Goal: Task Accomplishment & Management: Use online tool/utility

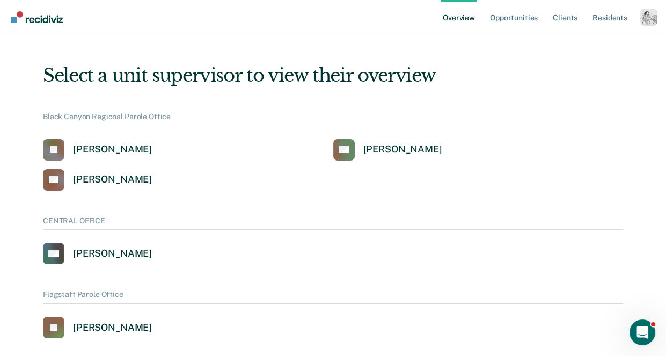
click at [645, 11] on div "Profile dropdown button" at bounding box center [648, 17] width 17 height 17
click at [581, 44] on button "Profile" at bounding box center [606, 49] width 104 height 17
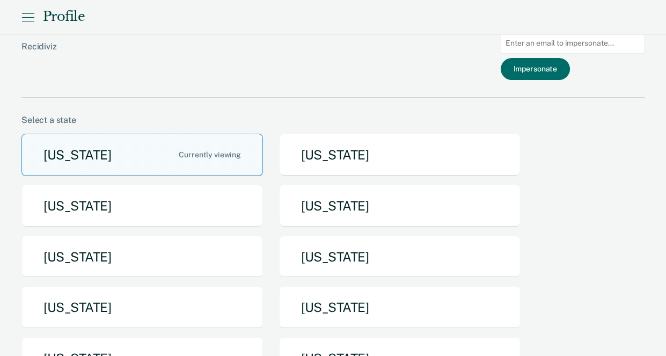
click at [582, 44] on input "Main chart and filter content" at bounding box center [573, 43] width 144 height 21
paste input "[EMAIL_ADDRESS][DOMAIN_NAME][US_STATE]"
type input "[EMAIL_ADDRESS][DOMAIN_NAME][US_STATE]"
click at [562, 63] on button "Impersonate" at bounding box center [535, 69] width 69 height 22
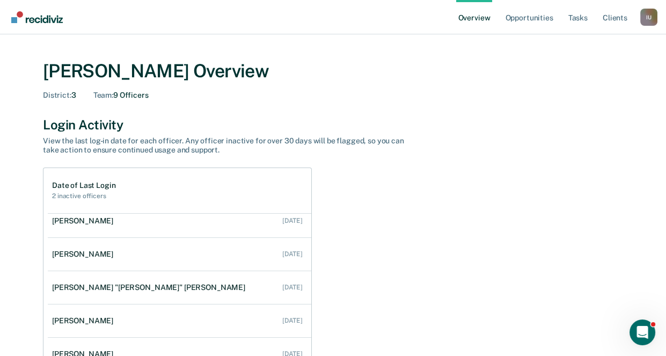
click at [647, 23] on div "I U" at bounding box center [648, 17] width 17 height 17
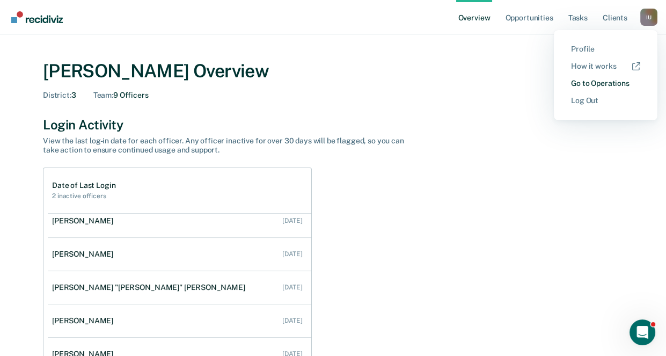
click at [592, 83] on link "Go to Operations" at bounding box center [605, 83] width 69 height 9
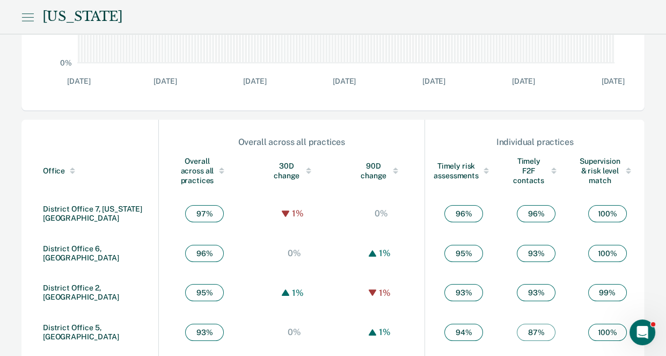
scroll to position [624, 0]
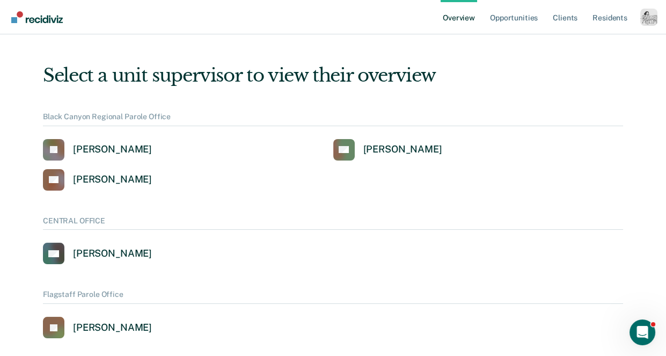
click at [644, 16] on div "Profile dropdown button" at bounding box center [648, 17] width 17 height 17
click at [578, 45] on link "Profile" at bounding box center [605, 49] width 69 height 9
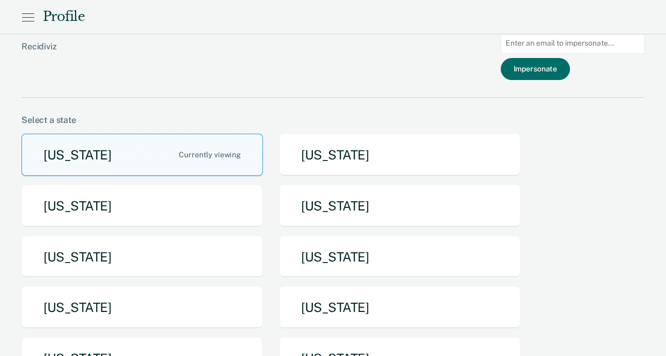
click at [571, 45] on input "Main chart and filter content" at bounding box center [573, 43] width 144 height 21
paste input "[EMAIL_ADDRESS][DOMAIN_NAME][US_STATE]"
type input "[EMAIL_ADDRESS][DOMAIN_NAME][US_STATE]"
click at [540, 71] on button "Impersonate" at bounding box center [535, 69] width 69 height 22
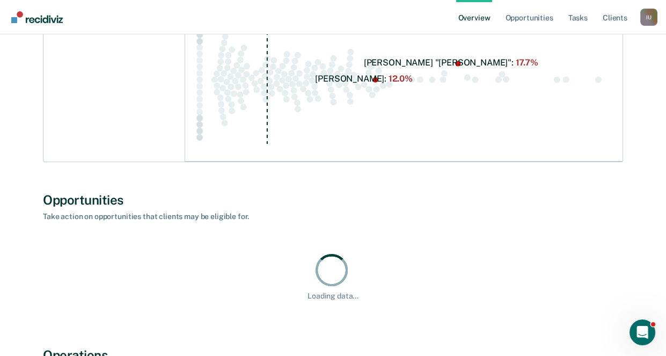
scroll to position [1015, 0]
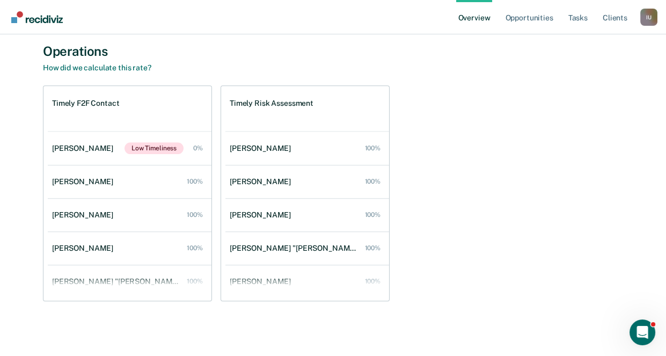
click at [649, 19] on div "I U" at bounding box center [648, 17] width 17 height 17
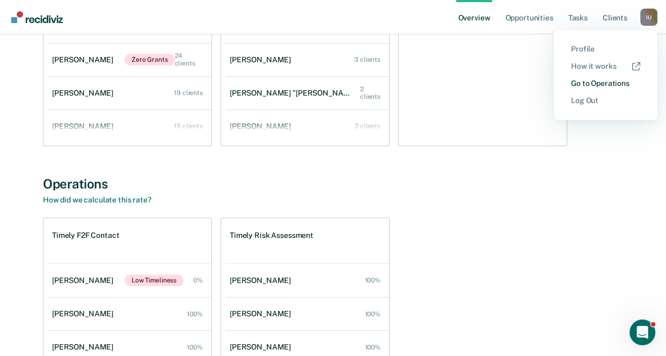
click at [577, 84] on link "Go to Operations" at bounding box center [605, 83] width 69 height 9
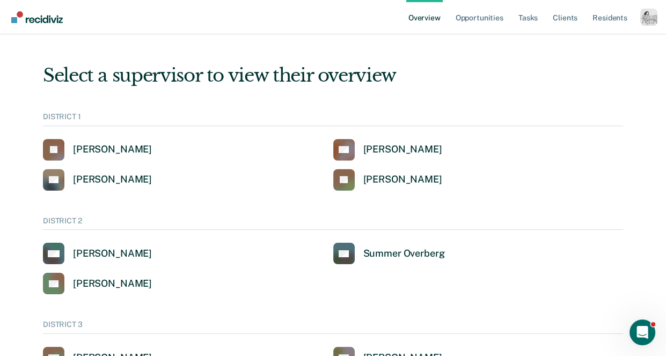
click at [648, 18] on div "Profile dropdown button" at bounding box center [648, 17] width 17 height 17
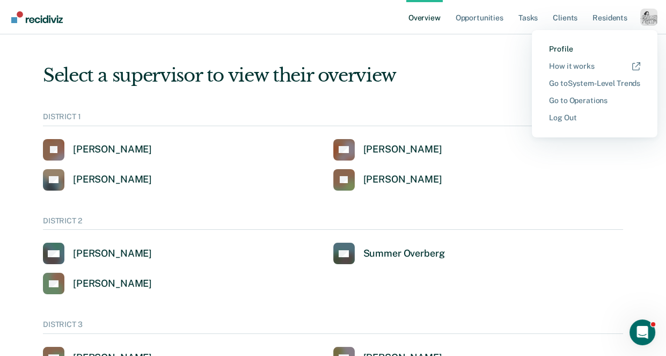
click at [564, 47] on link "Profile" at bounding box center [594, 49] width 91 height 9
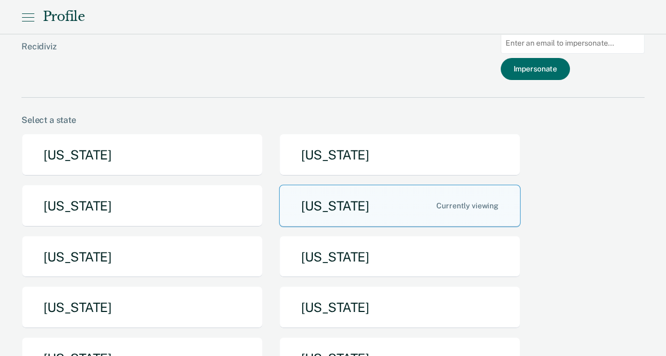
click at [567, 46] on input "Main chart and filter content" at bounding box center [573, 43] width 144 height 21
paste input "jarguell@idoc.idaho.gov"
type input "jarguell@idoc.idaho.gov"
click at [552, 60] on button "Impersonate" at bounding box center [535, 69] width 69 height 22
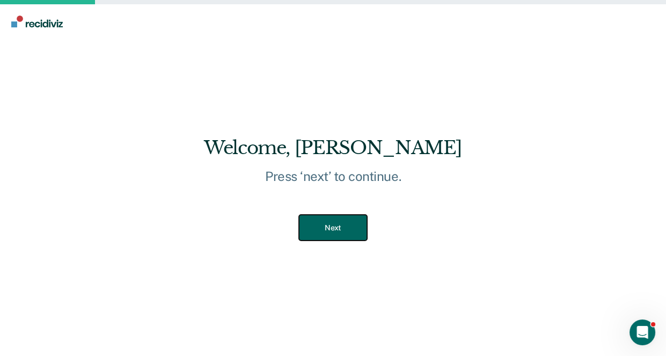
click at [333, 225] on button "Next" at bounding box center [333, 228] width 68 height 26
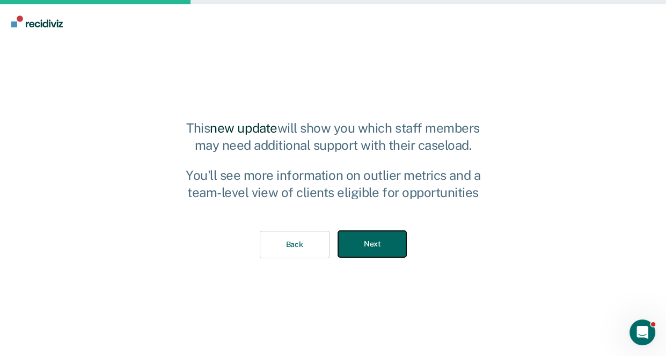
click at [373, 239] on button "Next" at bounding box center [372, 244] width 68 height 26
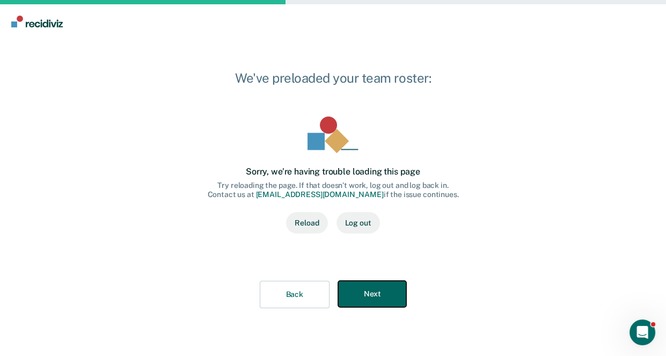
click at [378, 284] on button "Next" at bounding box center [372, 294] width 68 height 26
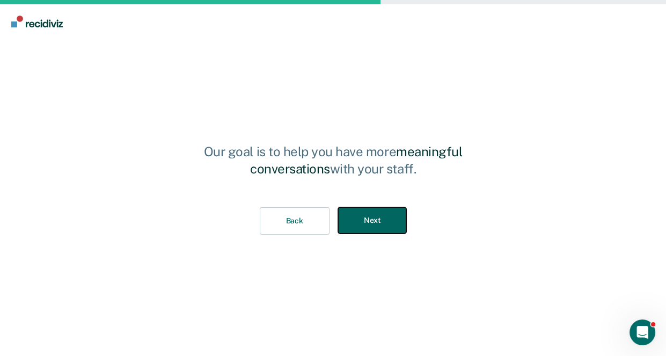
click at [380, 229] on button "Next" at bounding box center [372, 220] width 68 height 26
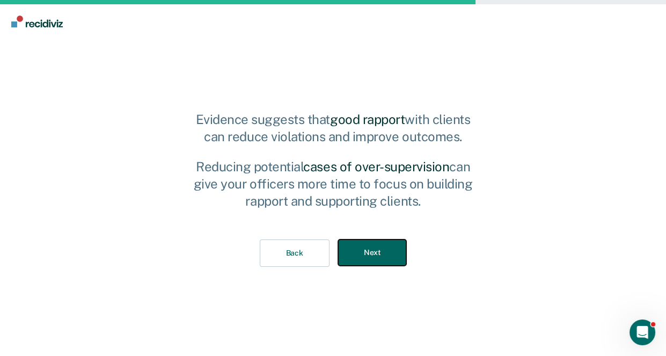
click at [380, 257] on button "Next" at bounding box center [372, 252] width 68 height 26
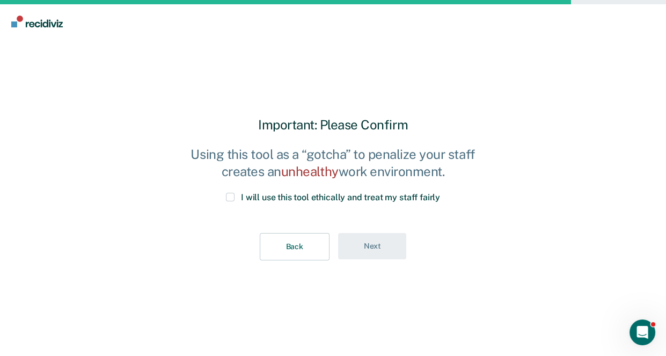
click at [307, 194] on span "I will use this tool ethically and treat my staff fairly" at bounding box center [340, 197] width 199 height 10
click at [440, 193] on input "I will use this tool ethically and treat my staff fairly" at bounding box center [440, 193] width 0 height 0
click at [347, 241] on button "Next" at bounding box center [372, 246] width 68 height 26
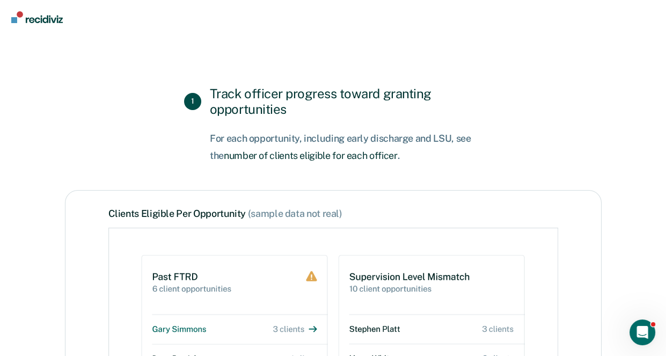
click at [53, 17] on img "Go to Recidiviz Home" at bounding box center [37, 17] width 52 height 12
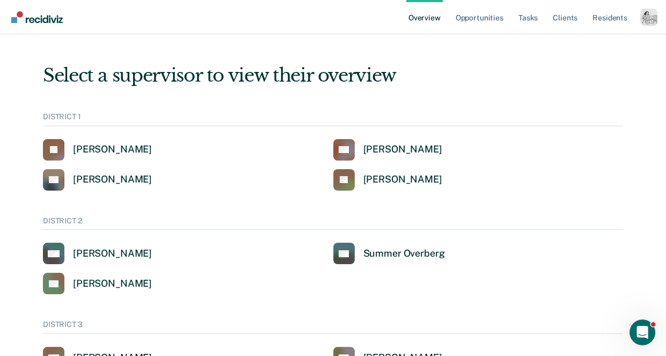
click at [653, 21] on div "Profile dropdown button" at bounding box center [648, 17] width 17 height 17
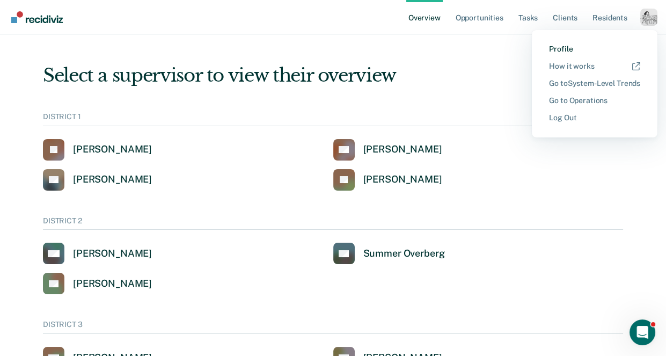
click at [568, 47] on link "Profile" at bounding box center [594, 49] width 91 height 9
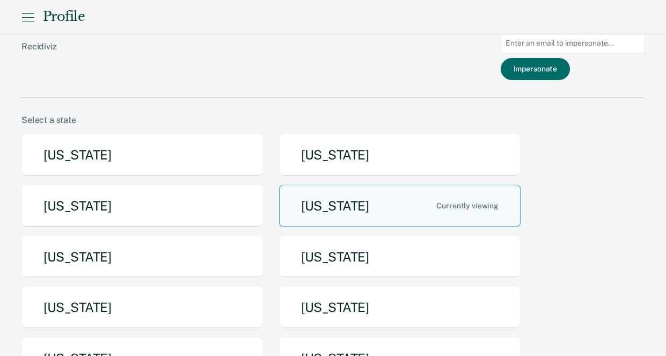
click at [556, 43] on input "Main chart and filter content" at bounding box center [573, 43] width 144 height 21
paste input "[EMAIL_ADDRESS][DOMAIN_NAME][US_STATE]"
type input "[EMAIL_ADDRESS][DOMAIN_NAME][US_STATE]"
click at [544, 67] on button "Impersonate" at bounding box center [535, 69] width 69 height 22
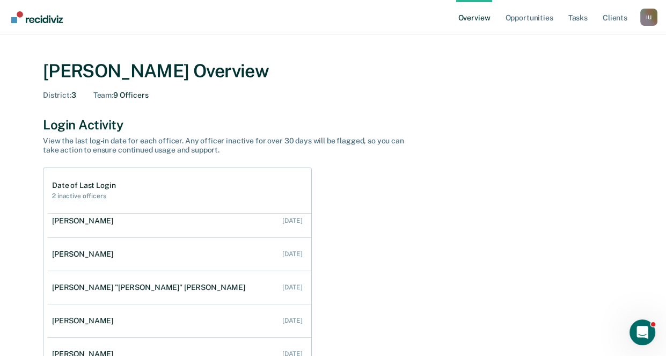
click at [479, 20] on link "Overview" at bounding box center [474, 17] width 37 height 34
